Goal: Task Accomplishment & Management: Use online tool/utility

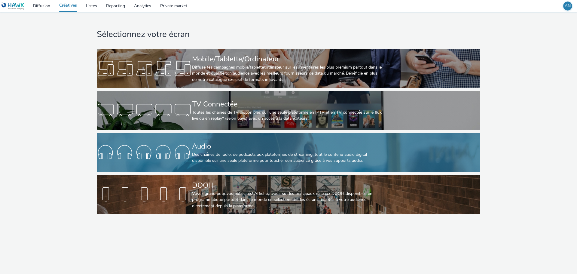
click at [212, 151] on div "Audio Des chaînes de radio, de podcasts aux plateformes de streaming: tout le c…" at bounding box center [287, 152] width 190 height 39
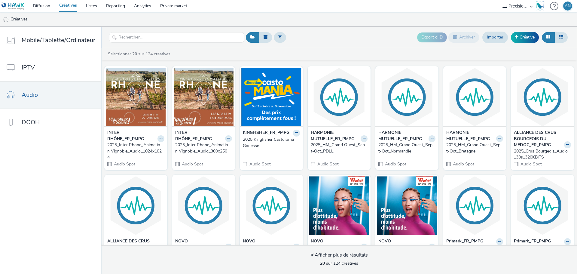
click at [124, 136] on strong "INTER RHÔNE_FR_PMPG" at bounding box center [131, 135] width 49 height 12
click at [127, 122] on img at bounding box center [136, 97] width 60 height 59
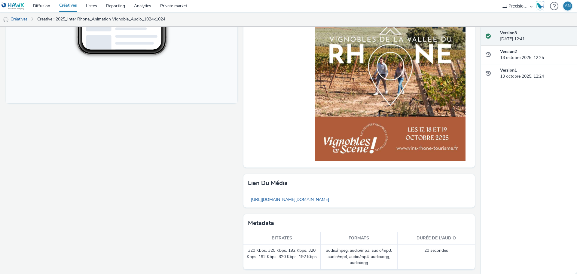
scroll to position [217, 0]
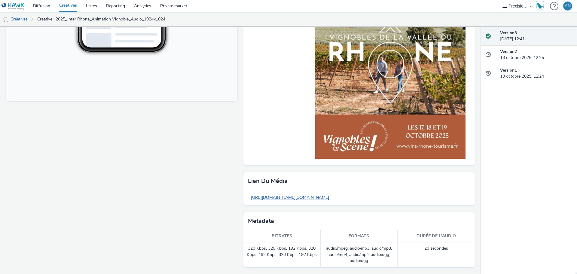
click at [315, 198] on link "[URL][DOMAIN_NAME][DOMAIN_NAME]" at bounding box center [290, 197] width 84 height 12
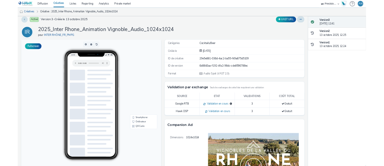
scroll to position [0, 0]
